Goal: Check status: Check status

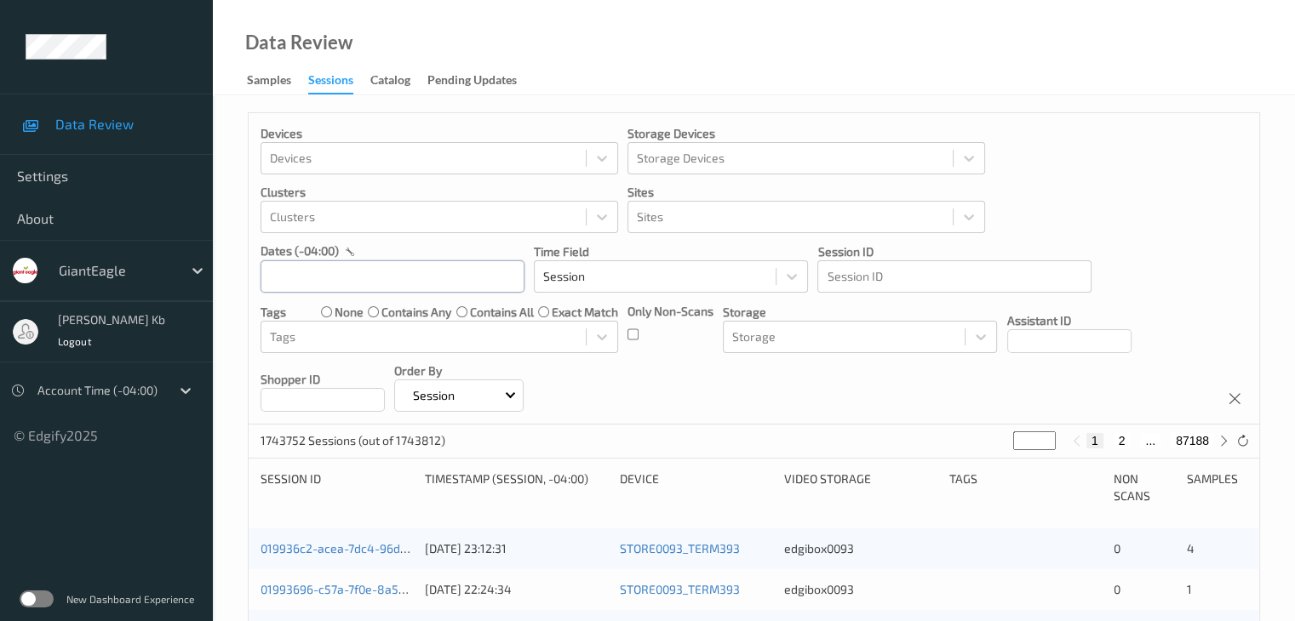
click at [456, 278] on input "text" at bounding box center [393, 277] width 264 height 32
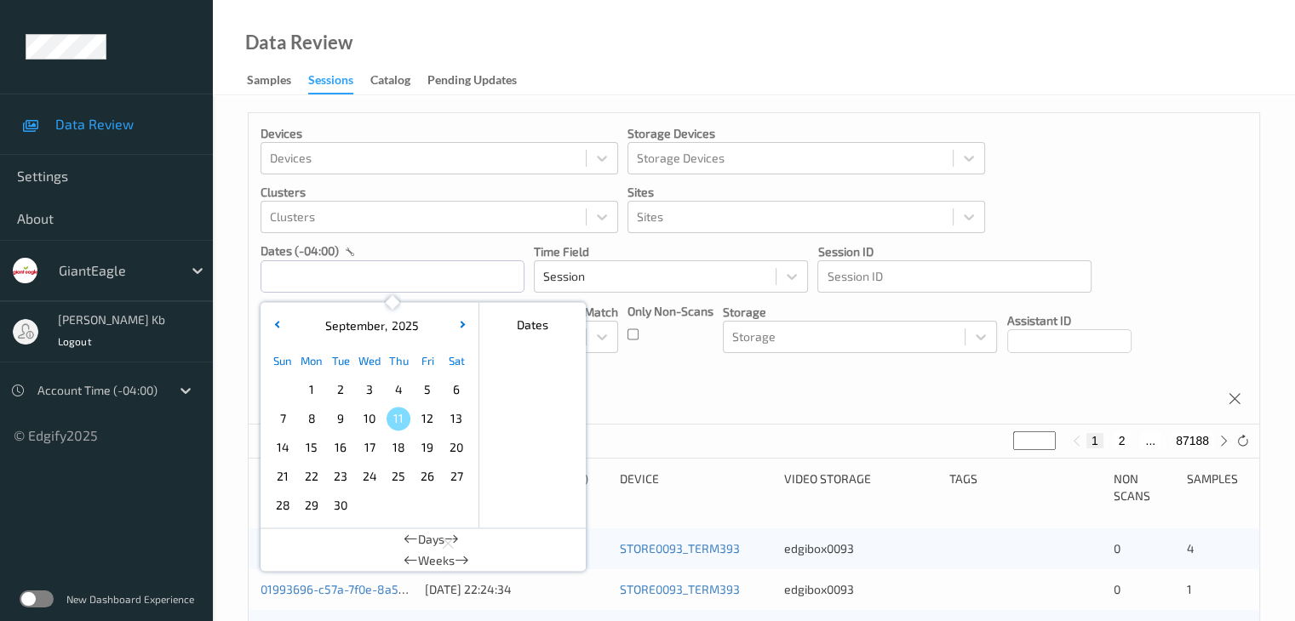
click at [313, 420] on span "8" at bounding box center [312, 419] width 24 height 24
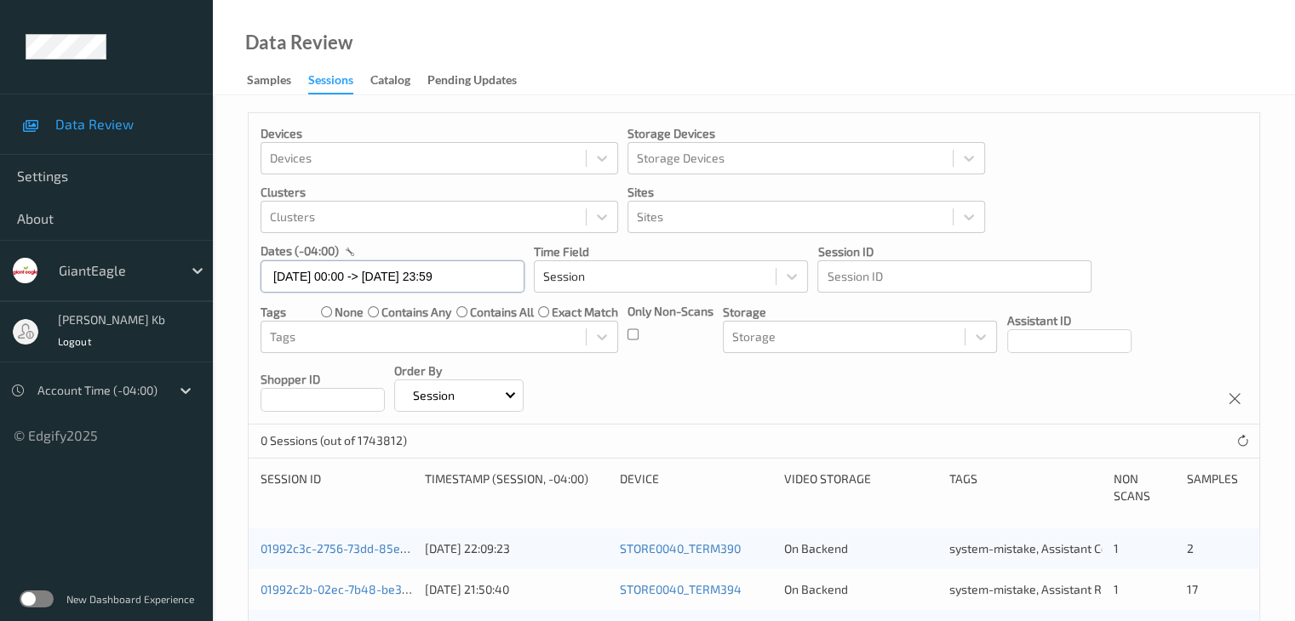
click at [501, 274] on input "[DATE] 00:00 -> [DATE] 23:59" at bounding box center [393, 277] width 264 height 32
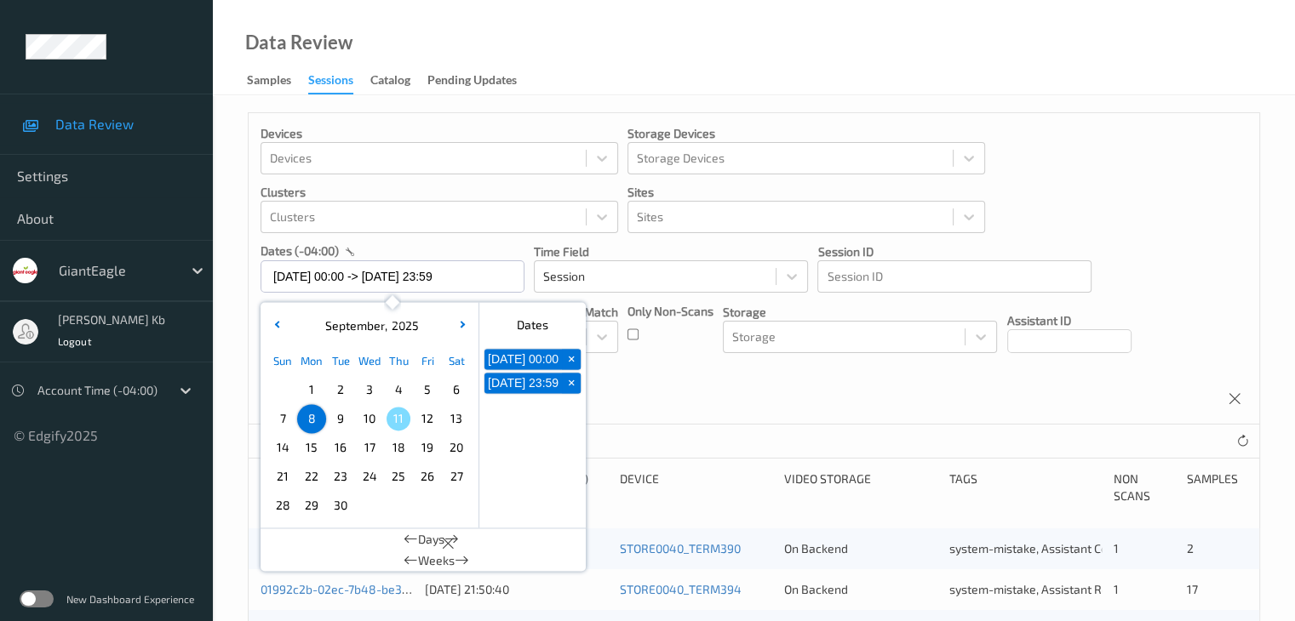
click at [732, 389] on div "Devices Devices Storage Devices Storage Devices Clusters Clusters Sites Sites d…" at bounding box center [754, 269] width 1011 height 312
click at [494, 275] on input "[DATE] 00:00 -> [DATE] 23:59" at bounding box center [393, 277] width 264 height 32
click at [345, 422] on span "9" at bounding box center [341, 419] width 24 height 24
click at [283, 420] on span "7" at bounding box center [283, 419] width 24 height 24
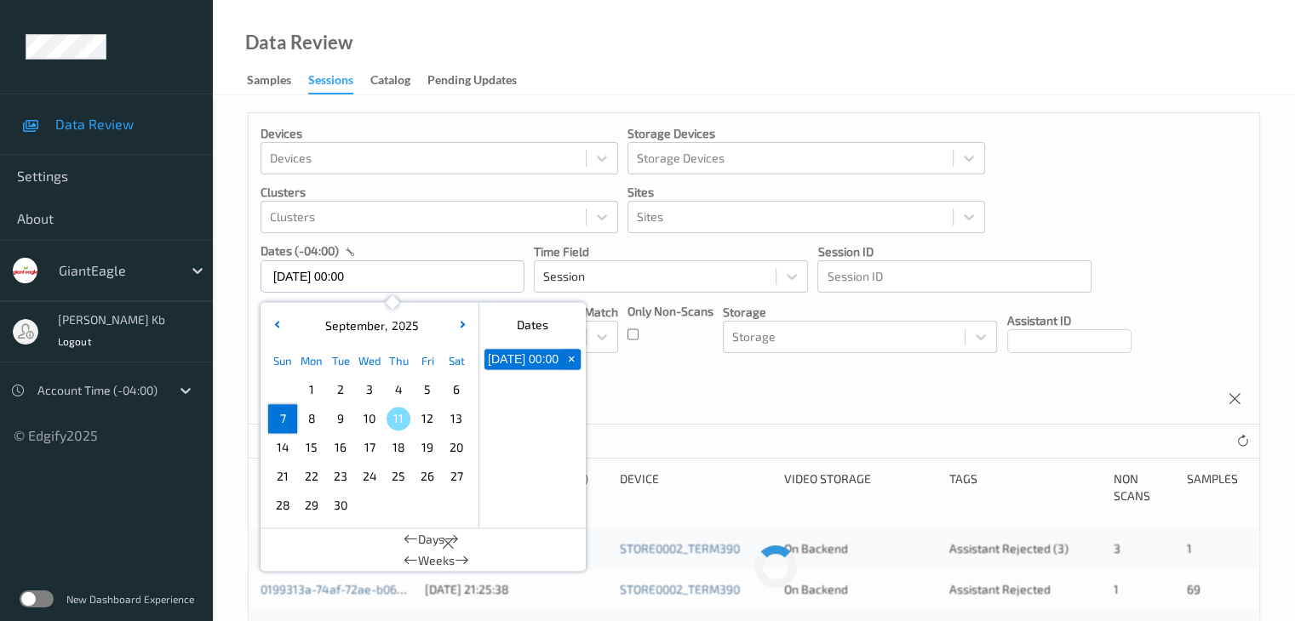
click at [283, 420] on span "7" at bounding box center [283, 419] width 24 height 24
click at [659, 387] on div "Devices Devices Storage Devices Storage Devices Clusters Clusters Sites Sites d…" at bounding box center [754, 269] width 1011 height 312
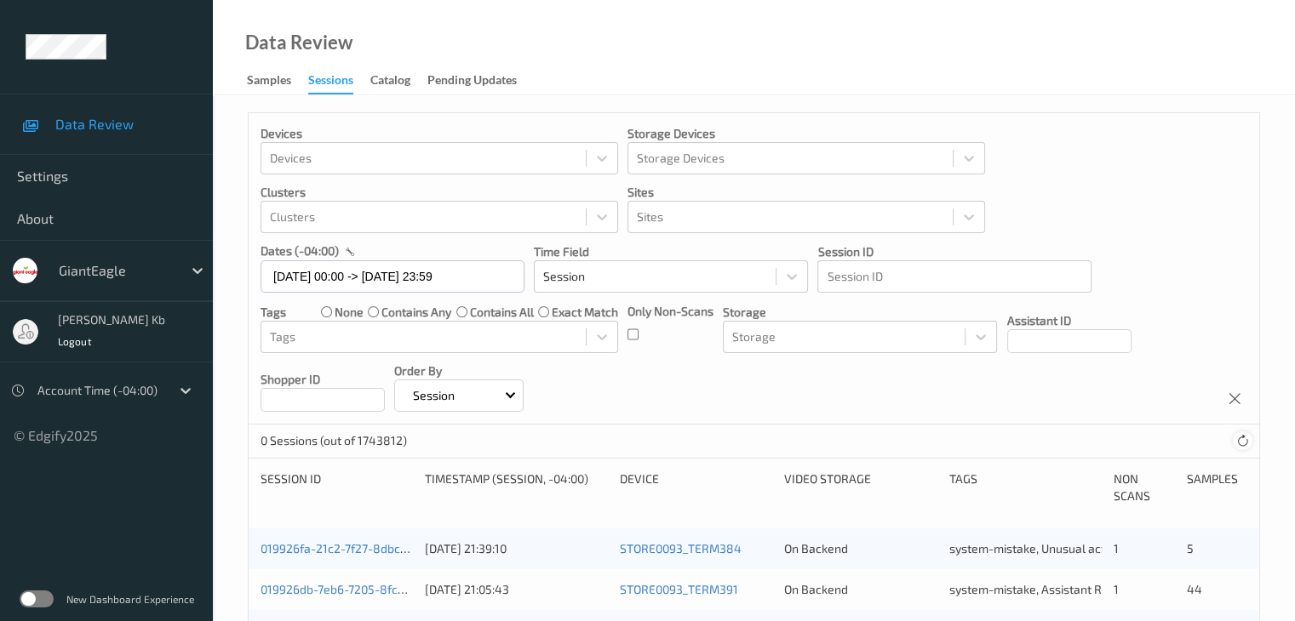
click at [1243, 440] on icon at bounding box center [1242, 441] width 13 height 13
click at [1243, 443] on icon at bounding box center [1242, 441] width 13 height 13
click at [1243, 441] on icon at bounding box center [1242, 441] width 13 height 13
click at [501, 273] on input "07/09/2025 00:00 -> 07/09/2025 23:59" at bounding box center [393, 277] width 264 height 32
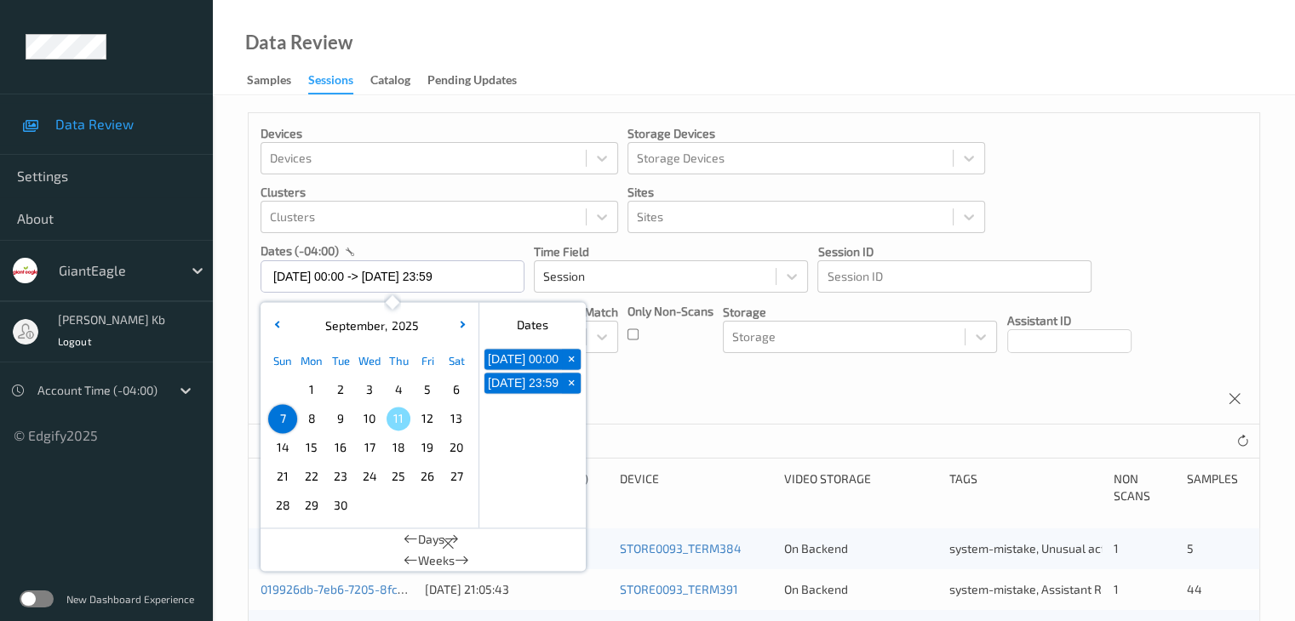
click at [313, 424] on span "8" at bounding box center [312, 419] width 24 height 24
type input "[DATE] 00:00 -> [DATE] 23:59"
click at [698, 392] on div "Devices Devices Storage Devices Storage Devices Clusters Clusters Sites Sites d…" at bounding box center [754, 269] width 1011 height 312
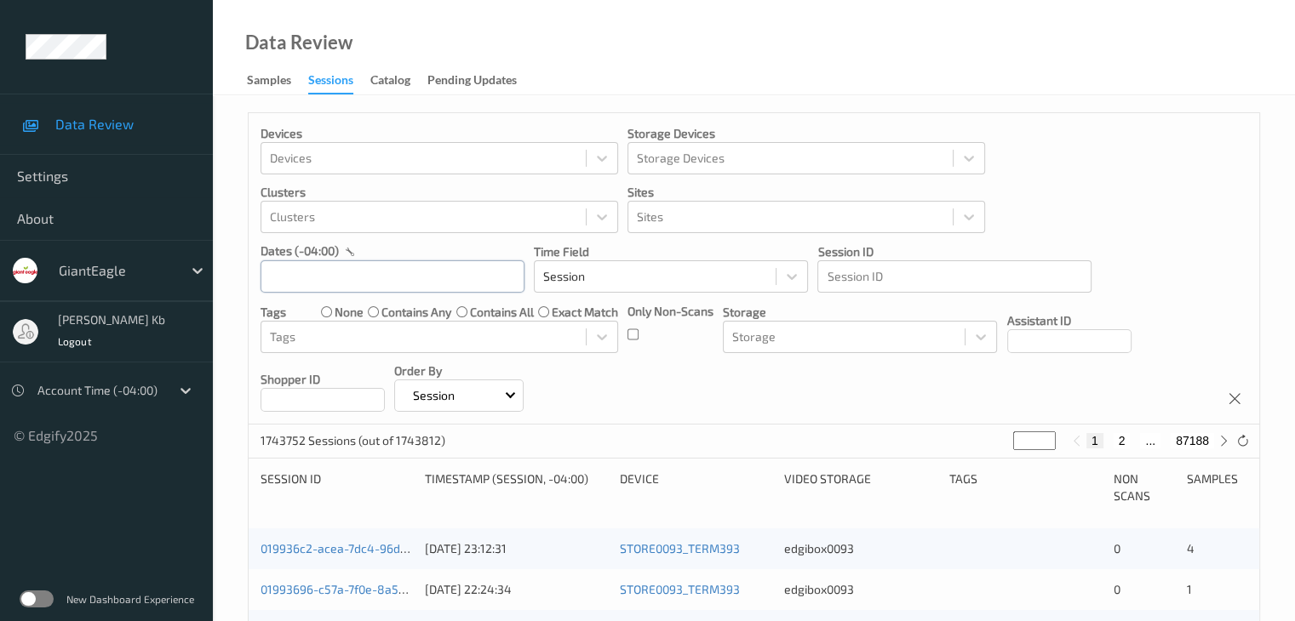
click at [392, 278] on input "text" at bounding box center [393, 277] width 264 height 32
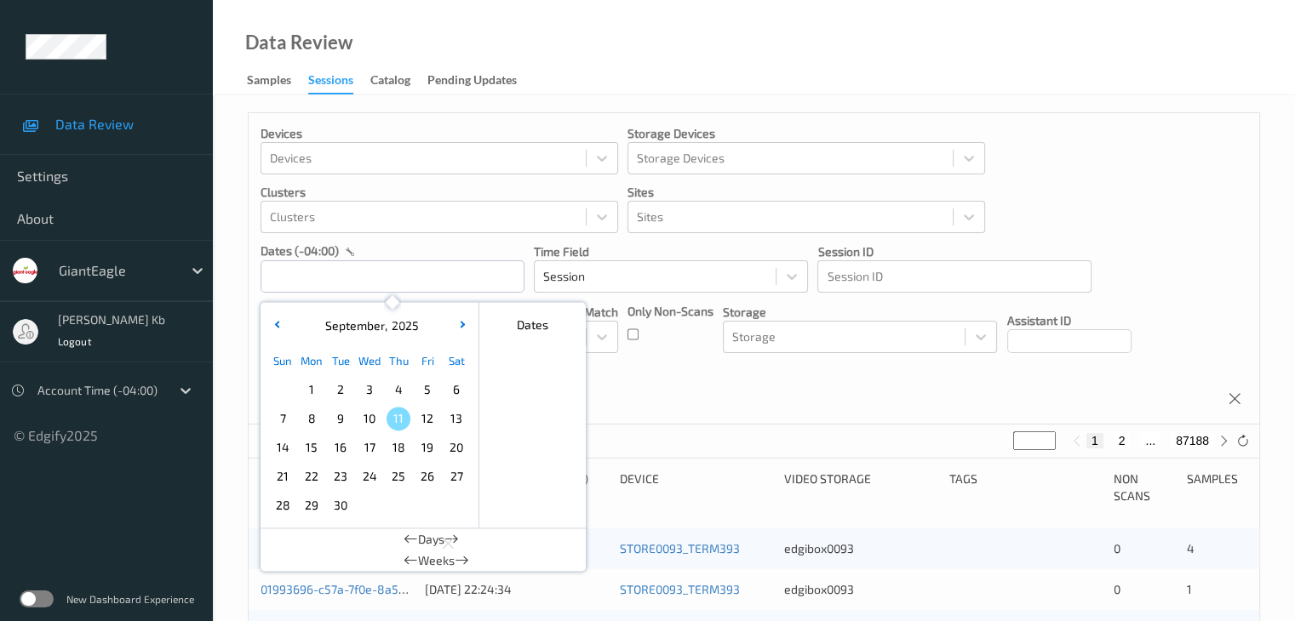
click at [308, 421] on span "8" at bounding box center [312, 419] width 24 height 24
type input "[DATE] 00:00 -> [DATE] 23:59"
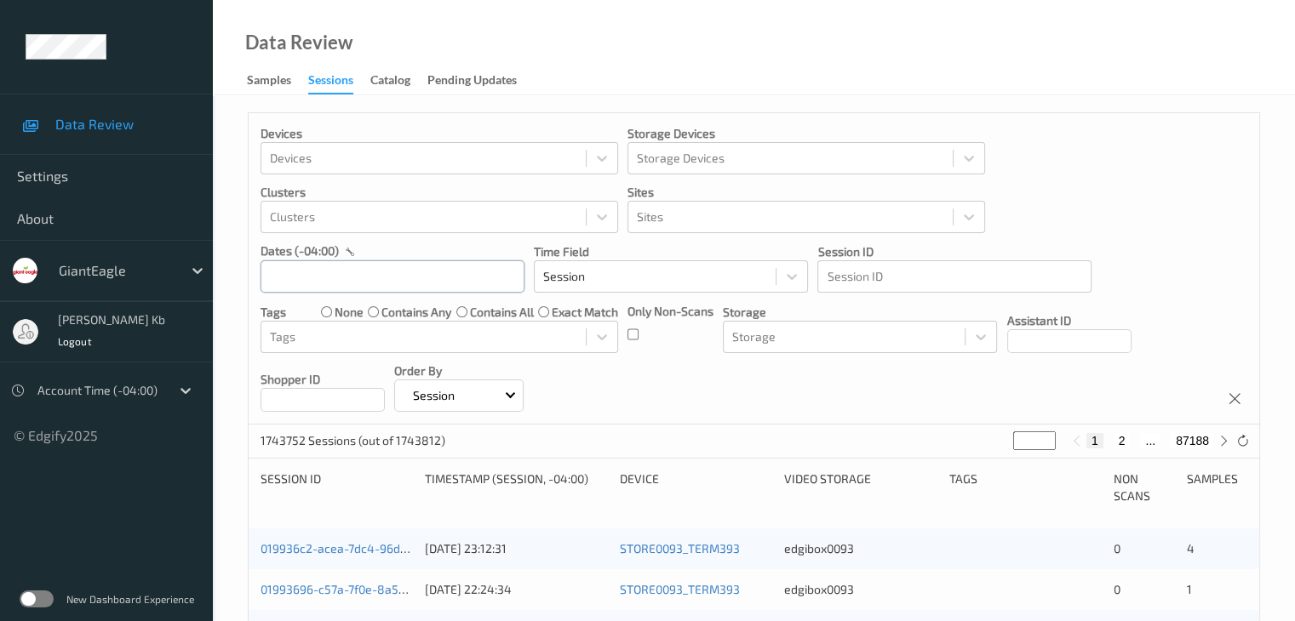
click at [378, 278] on input "text" at bounding box center [393, 277] width 264 height 32
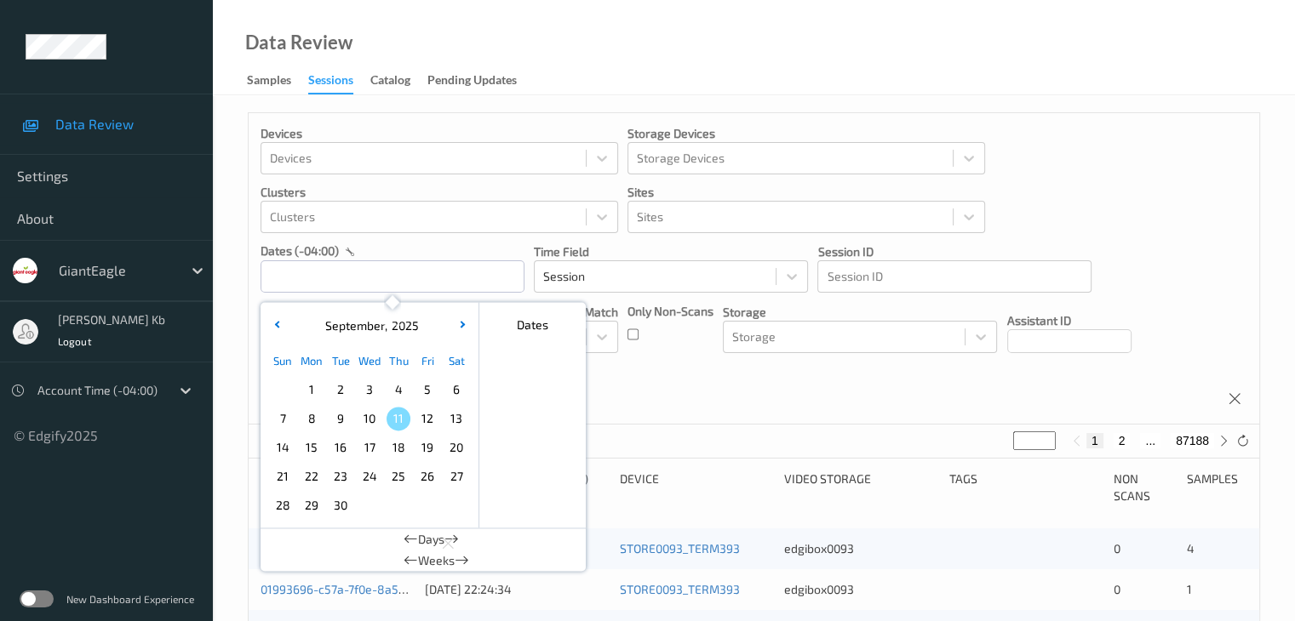
click at [316, 417] on span "8" at bounding box center [312, 419] width 24 height 24
type input "[DATE] 00:00 -> [DATE] 23:59"
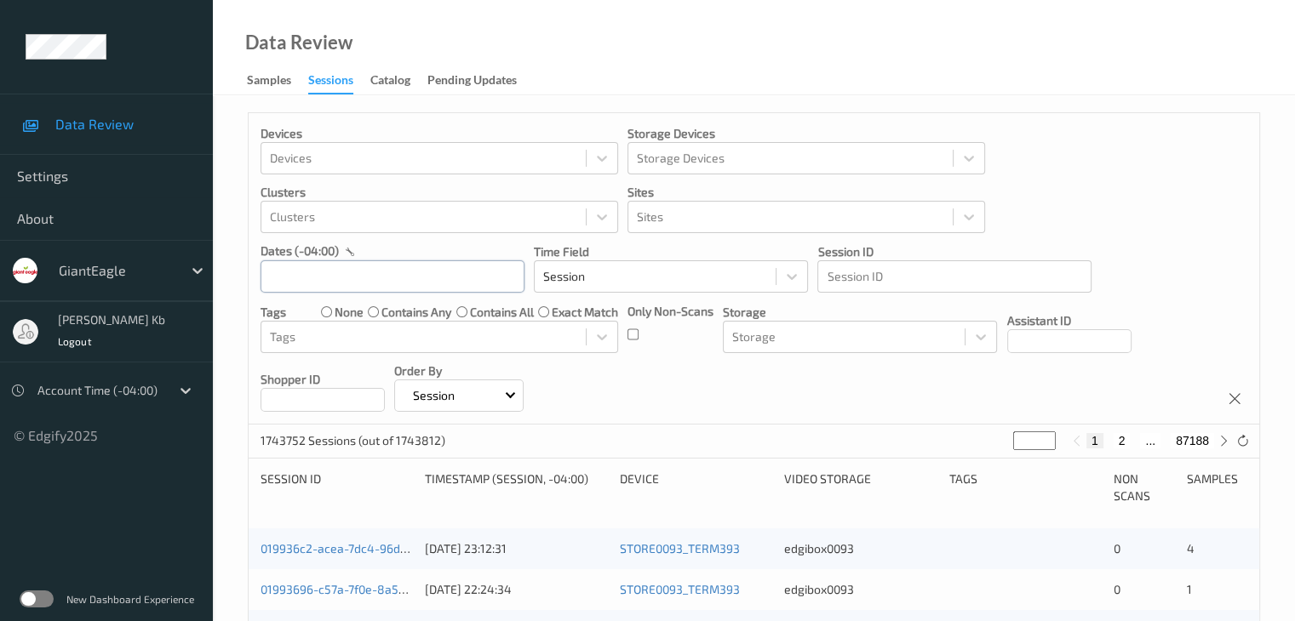
click at [358, 272] on input "text" at bounding box center [393, 277] width 264 height 32
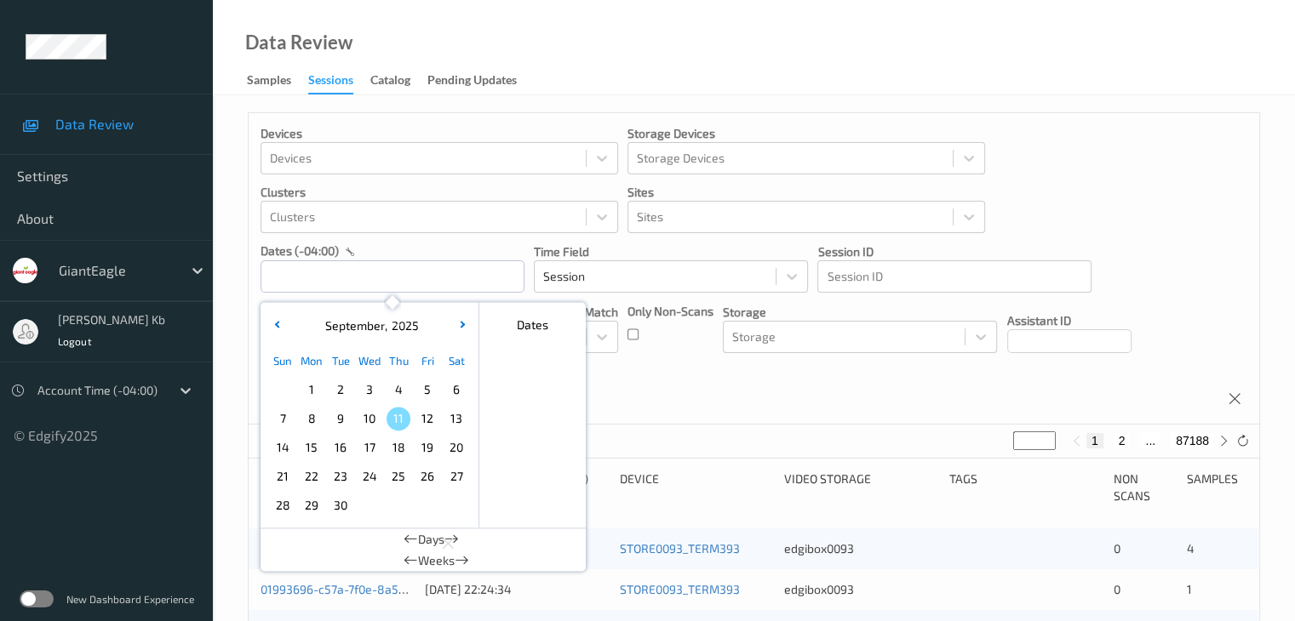
click at [312, 416] on span "8" at bounding box center [312, 419] width 24 height 24
type input "[DATE] 00:00 -> [DATE] 23:59"
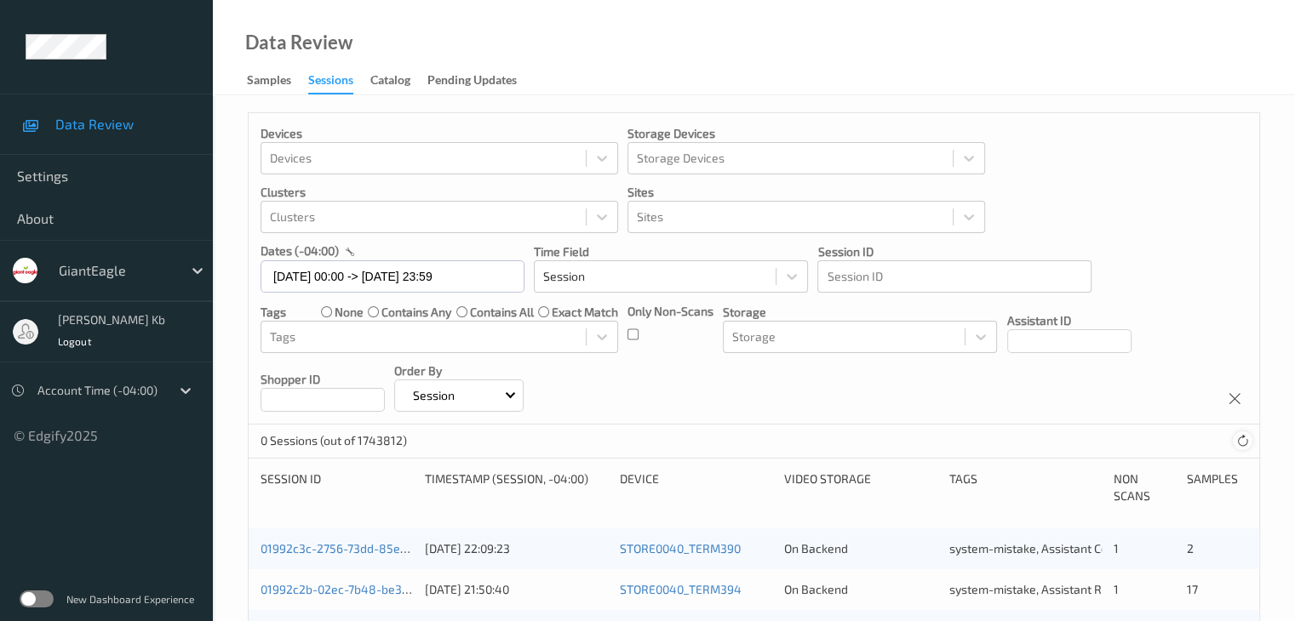
click at [1244, 440] on icon at bounding box center [1242, 441] width 13 height 13
click at [370, 275] on input "text" at bounding box center [393, 277] width 264 height 32
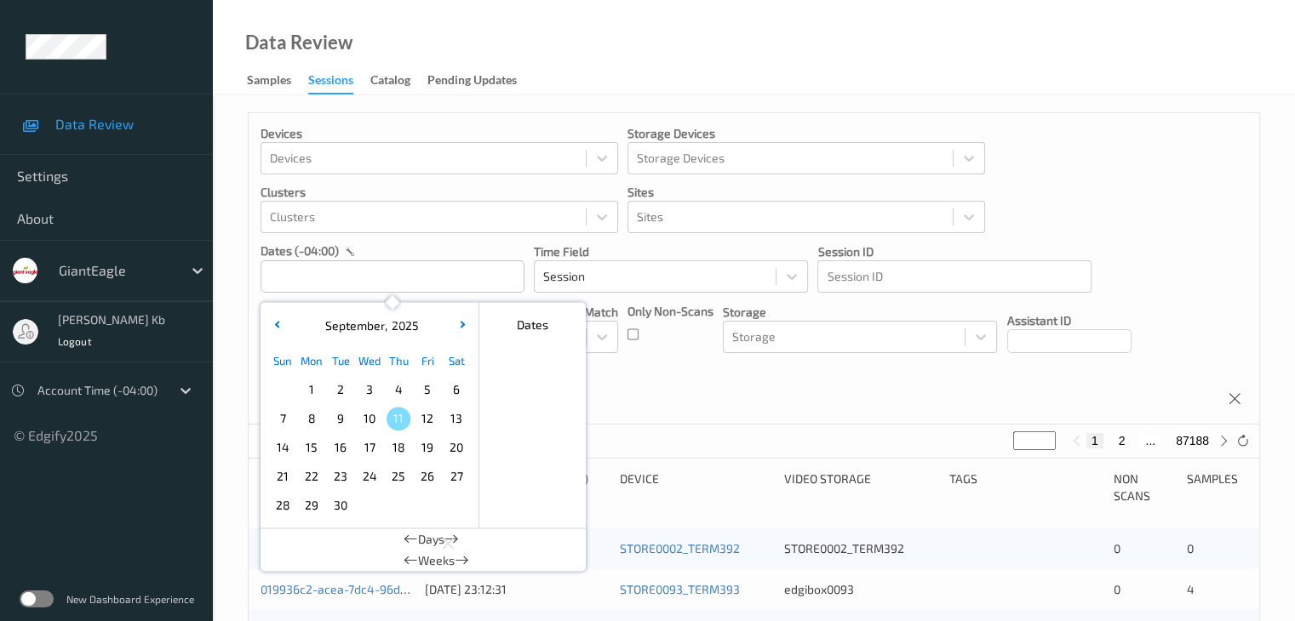
click at [317, 418] on span "8" at bounding box center [312, 419] width 24 height 24
click at [312, 418] on span "8" at bounding box center [312, 419] width 24 height 24
type input "[DATE] 00:00 -> [DATE] 23:59"
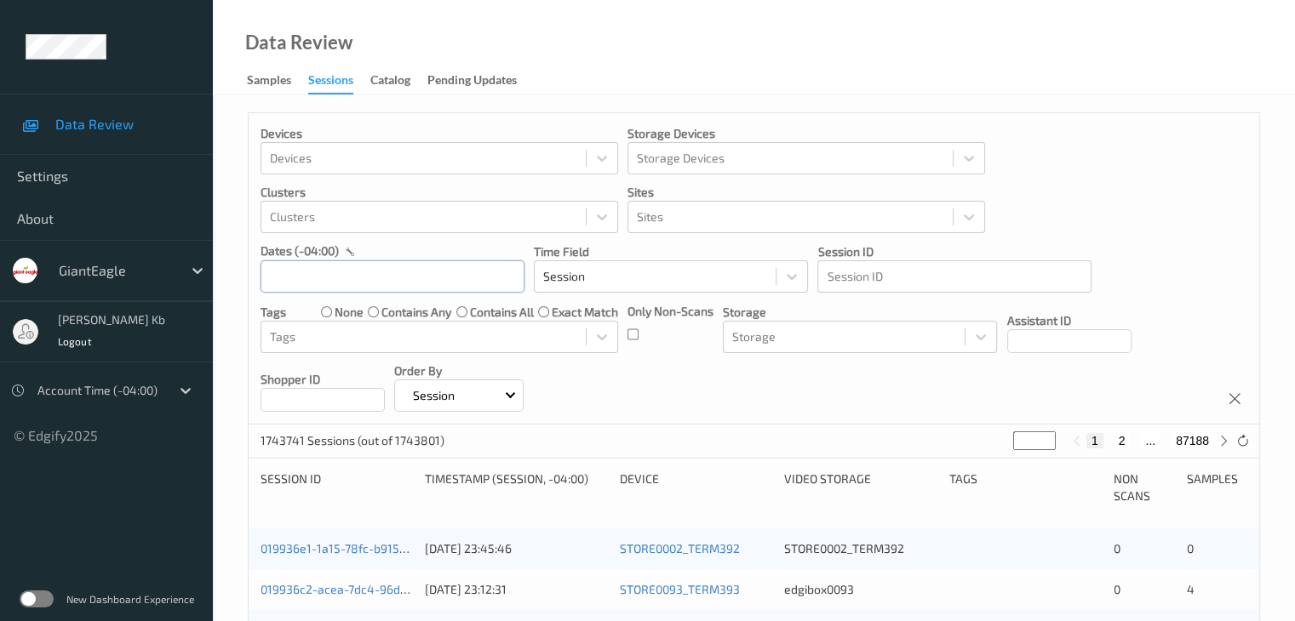
click at [371, 280] on input "text" at bounding box center [393, 277] width 264 height 32
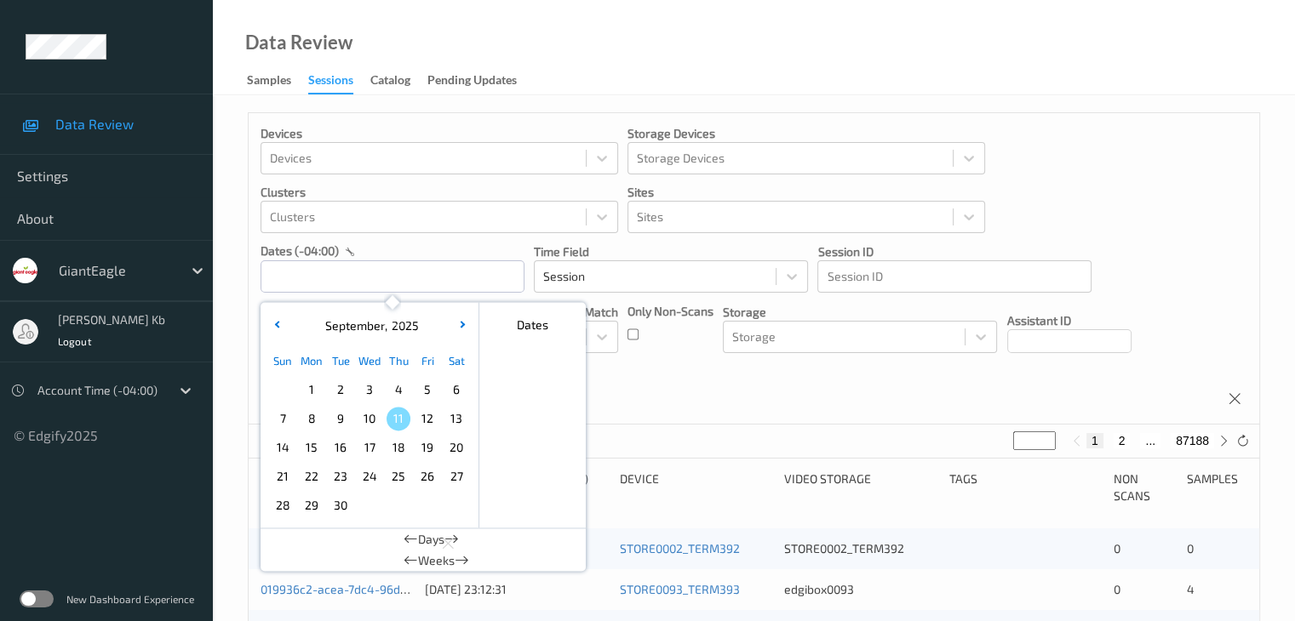
click at [318, 423] on span "8" at bounding box center [312, 419] width 24 height 24
click at [317, 420] on span "8" at bounding box center [312, 419] width 24 height 24
type input "[DATE] 00:00 -> [DATE] 23:59"
